Goal: Information Seeking & Learning: Understand process/instructions

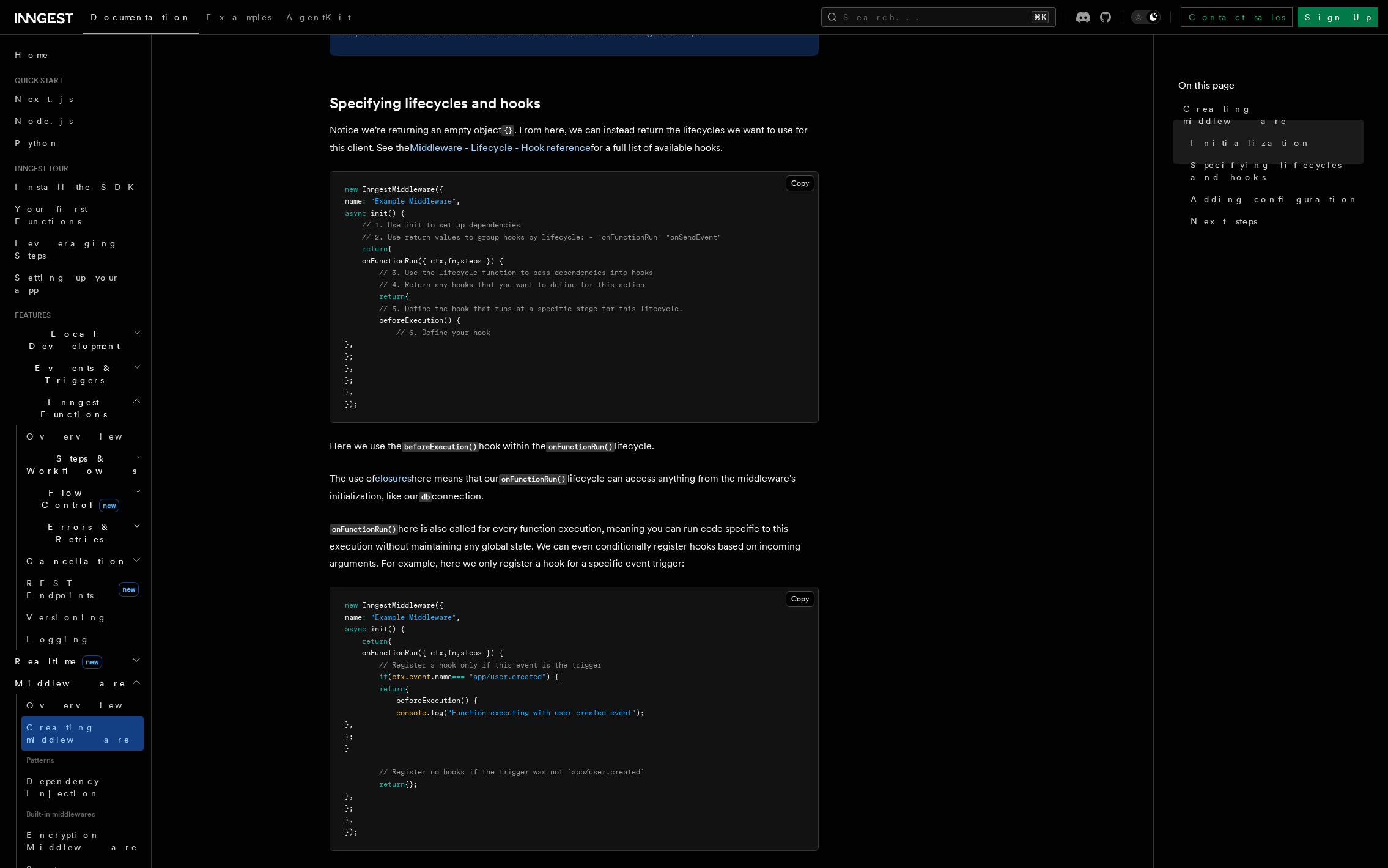
scroll to position [1168, 0]
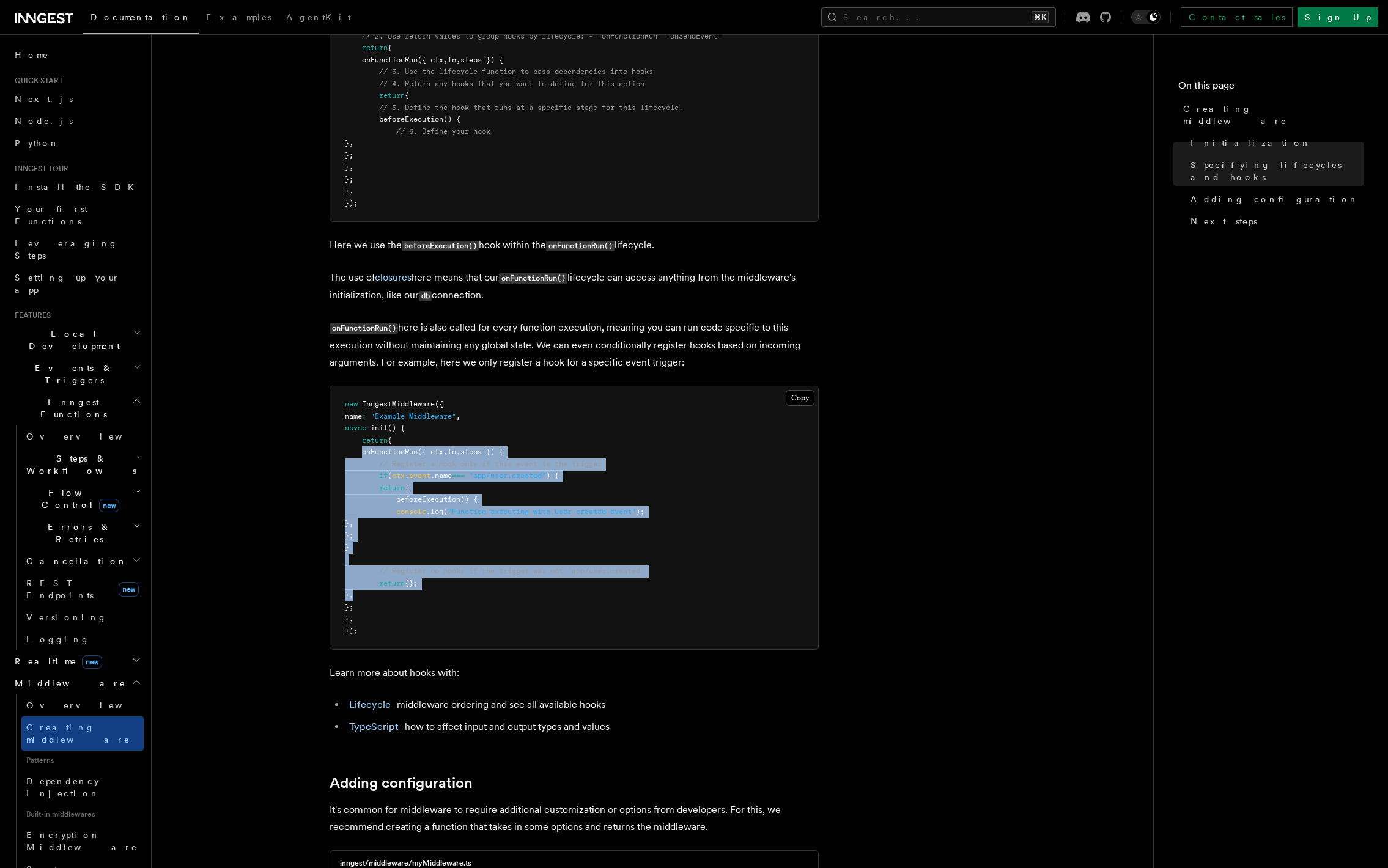
drag, startPoint x: 363, startPoint y: 452, endPoint x: 492, endPoint y: 594, distance: 191.8
click at [492, 594] on pre "new InngestMiddleware ({ name : "Example Middleware" , async init () { return {…" at bounding box center [574, 518] width 488 height 263
copy code "onFunctionRun ({ ctx , fn , steps }) { // Register a hook only if this event is…"
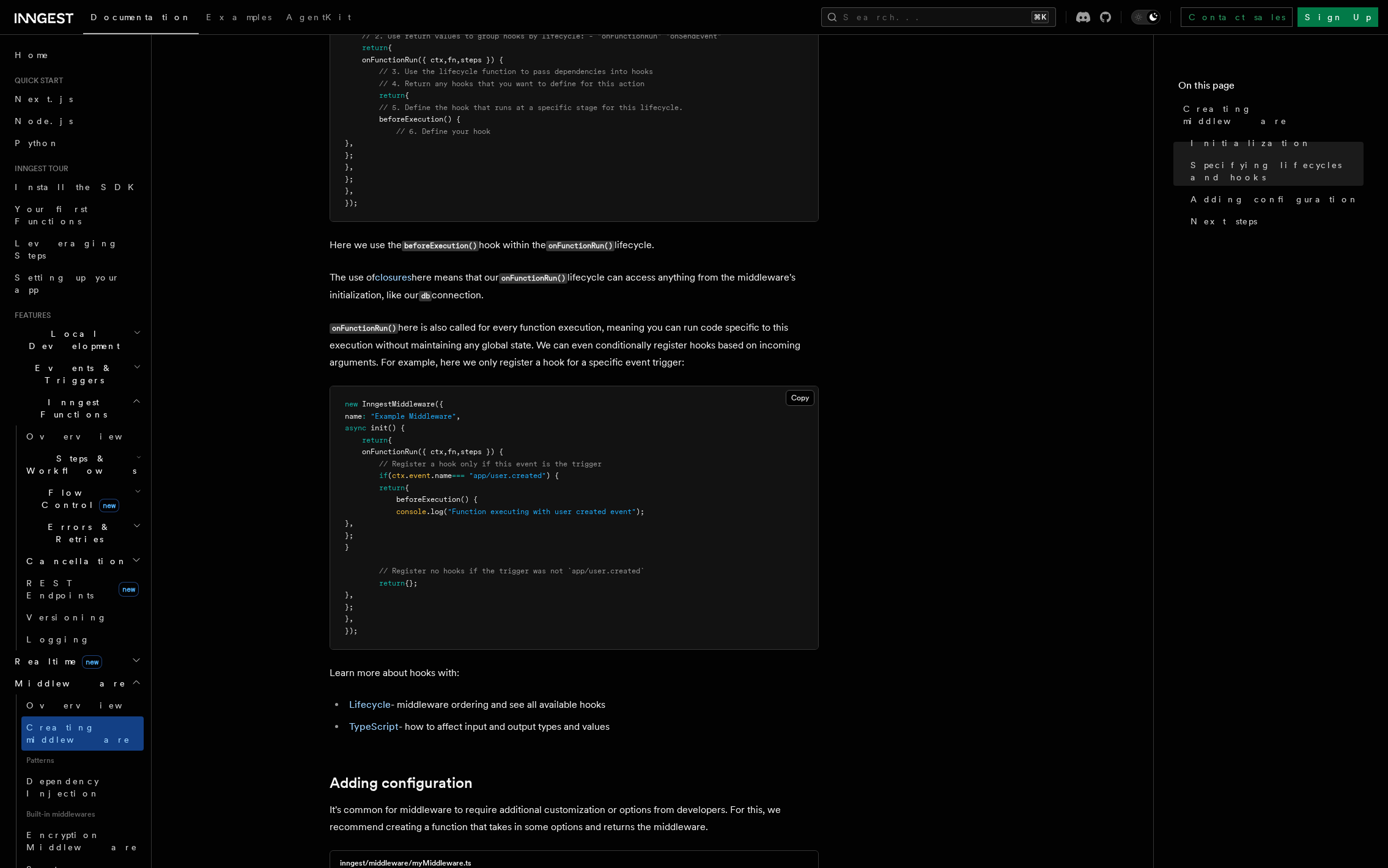
click at [255, 364] on article "Features Middleware Creating middleware Creating middleware means defining the …" at bounding box center [652, 454] width 962 height 3136
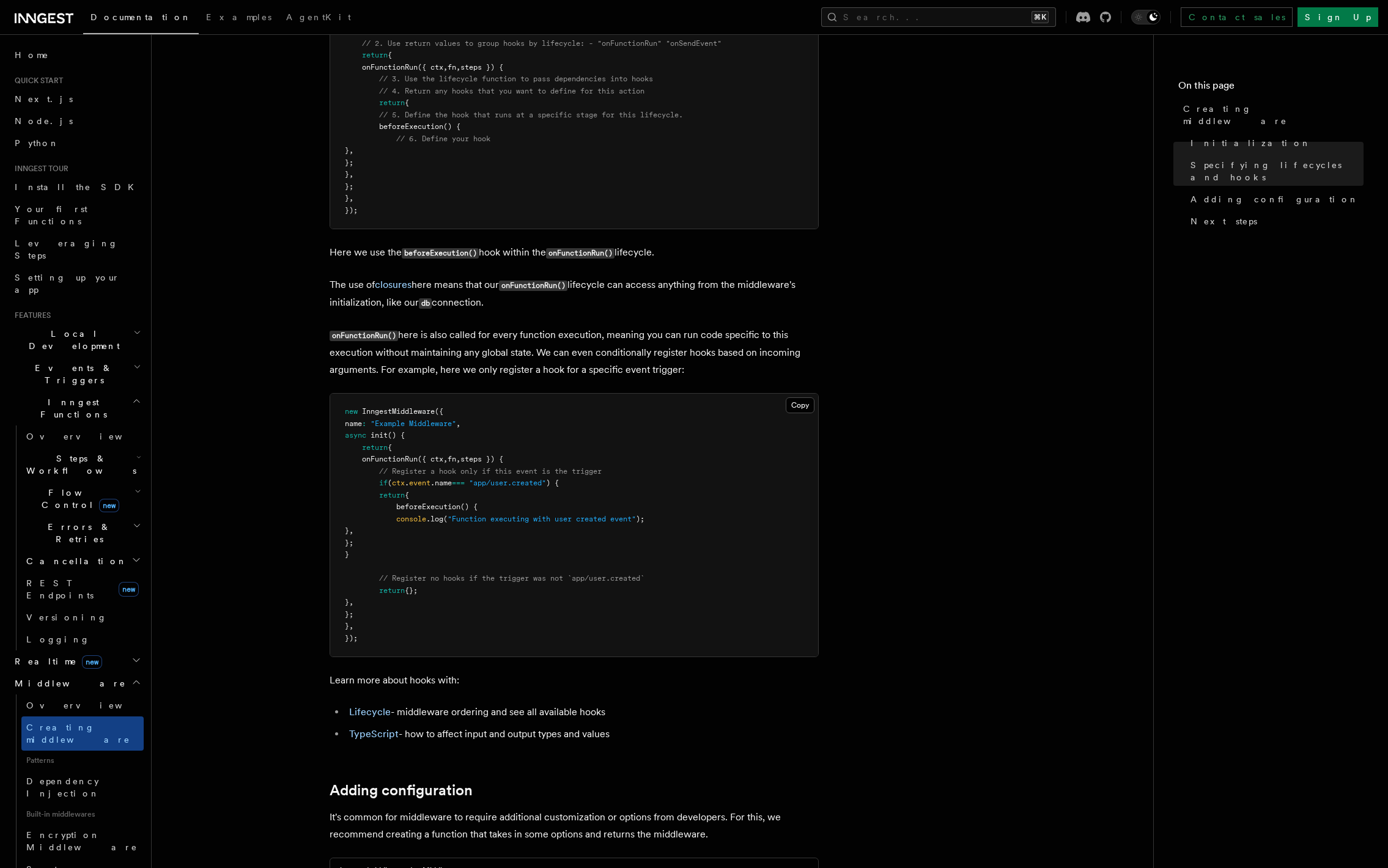
scroll to position [1249, 0]
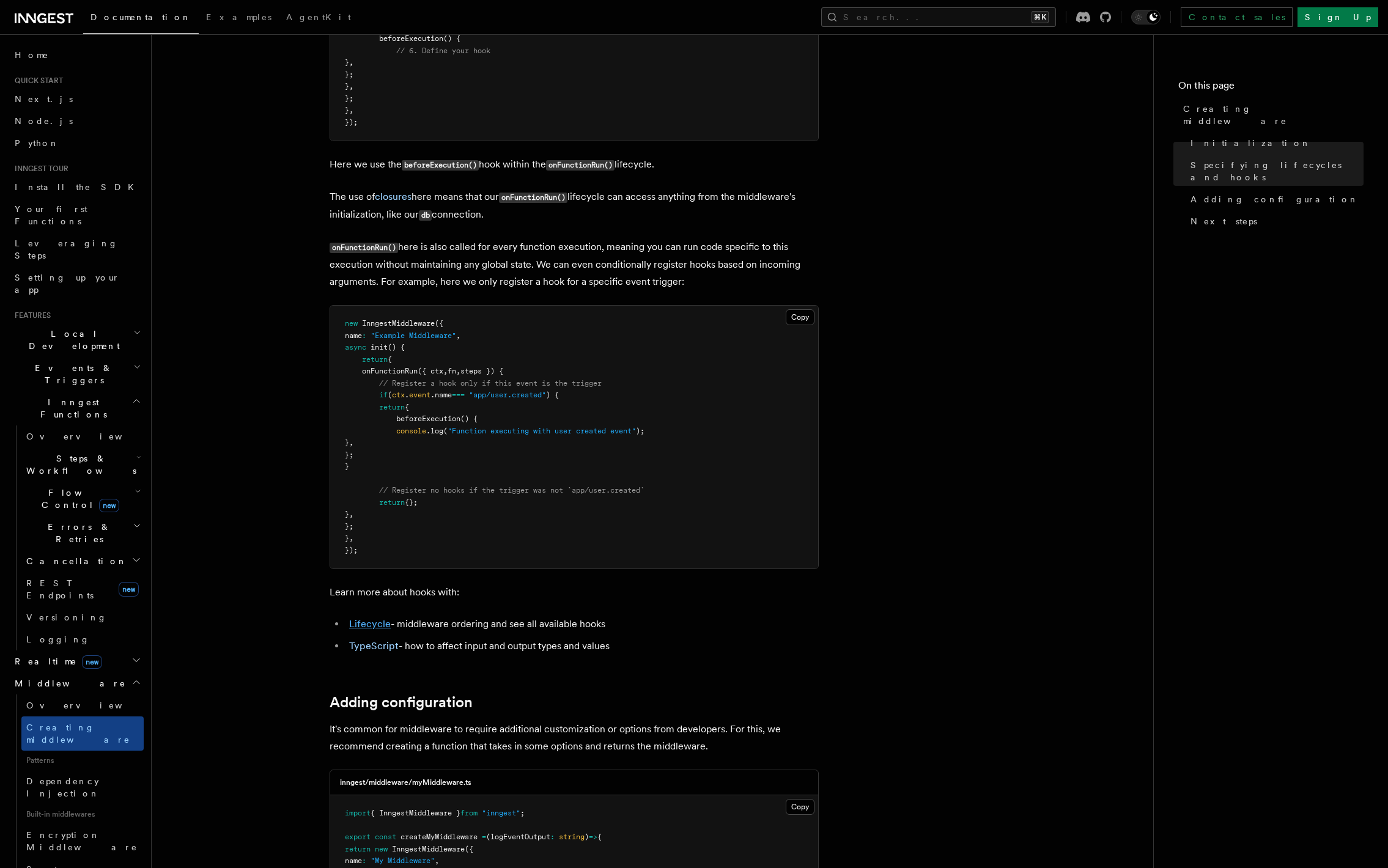
click at [374, 628] on link "Lifecycle" at bounding box center [370, 624] width 42 height 11
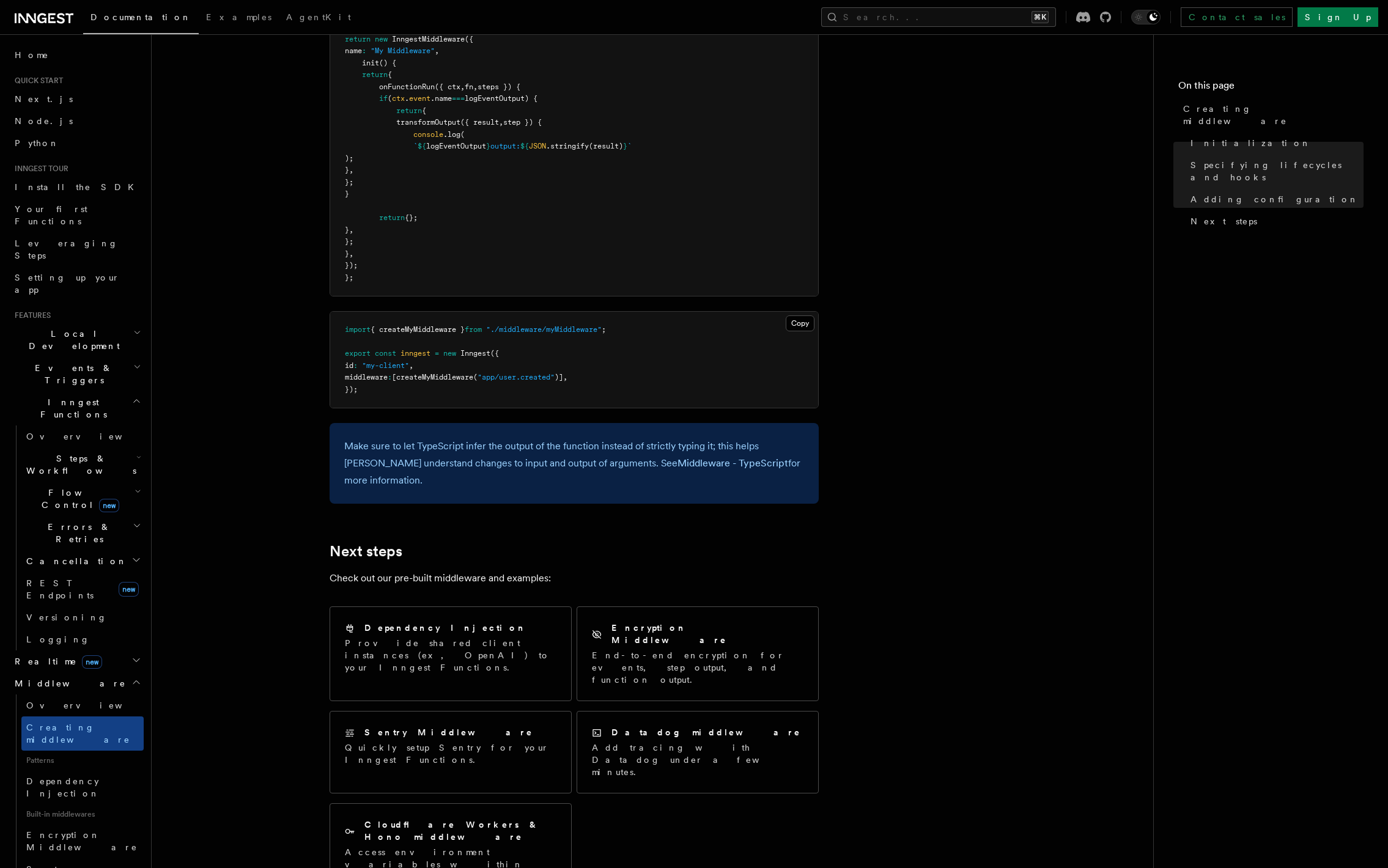
scroll to position [2122, 0]
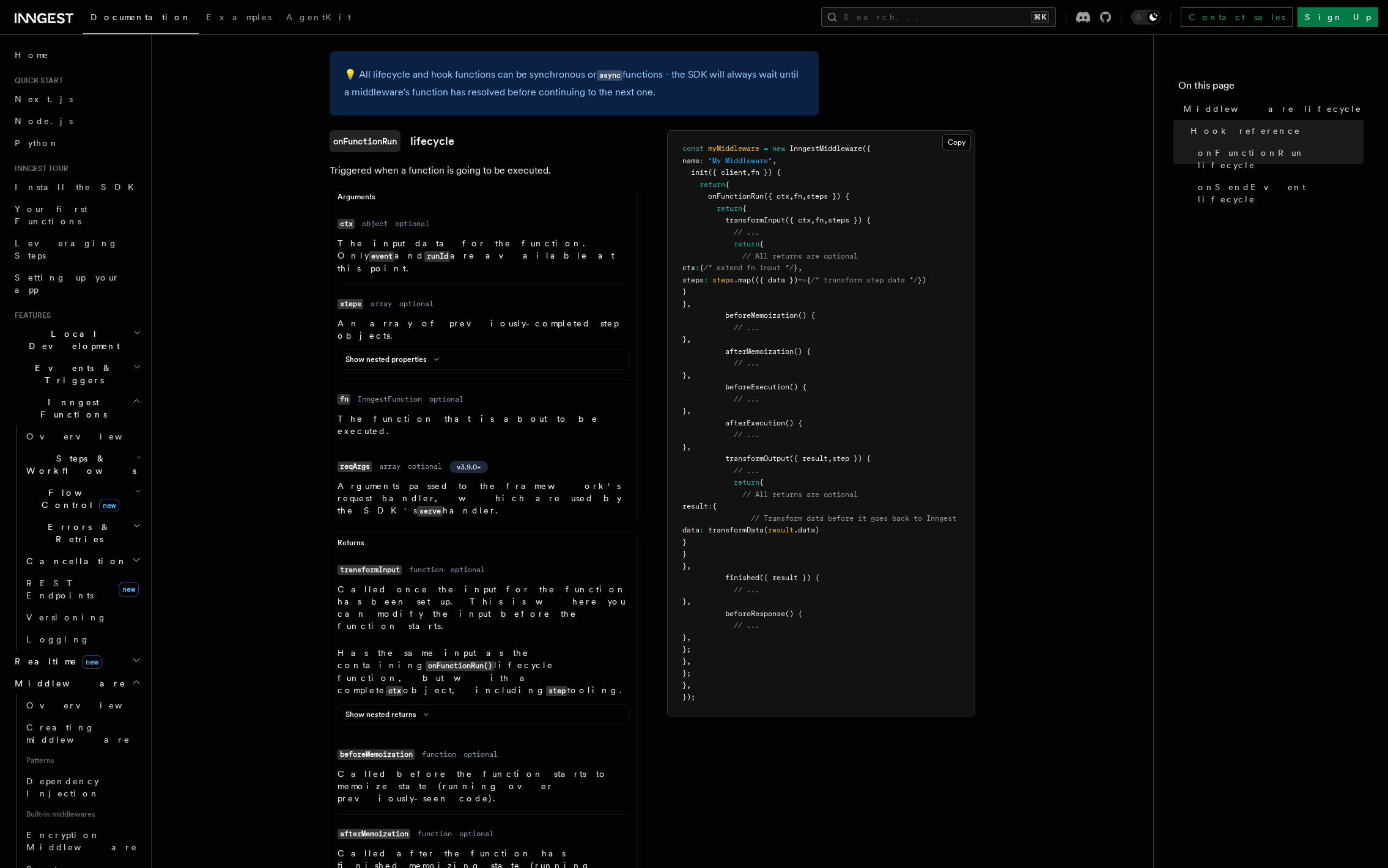
scroll to position [143, 0]
